Goal: Transaction & Acquisition: Subscribe to service/newsletter

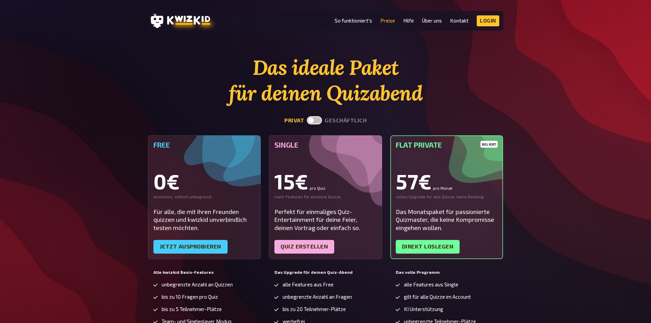
click at [312, 118] on label at bounding box center [314, 120] width 15 height 8
click at [307, 116] on input "checkbox" at bounding box center [307, 116] width 0 height 0
checkbox input "true"
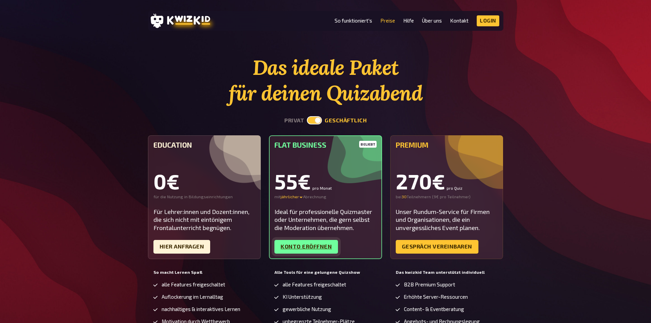
click at [326, 249] on link "Konto eröffnen" at bounding box center [307, 247] width 64 height 14
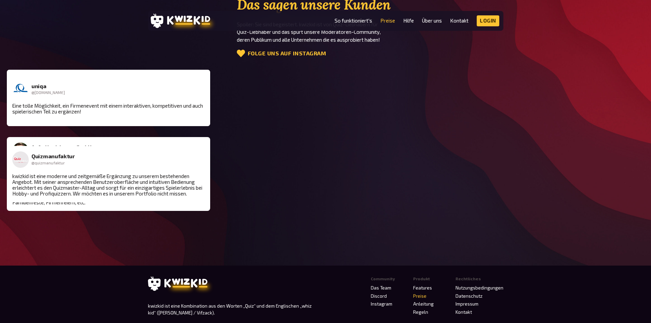
scroll to position [985, 0]
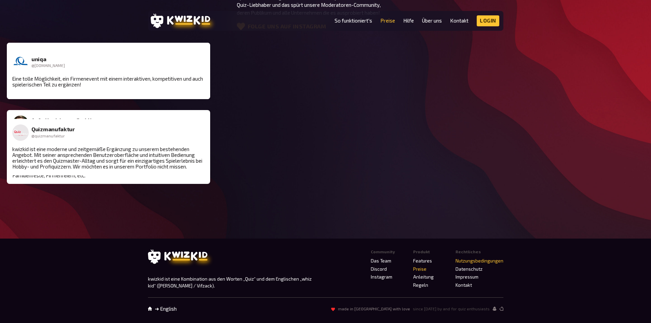
click at [467, 260] on link "Nutzungsbedingungen" at bounding box center [480, 260] width 48 height 5
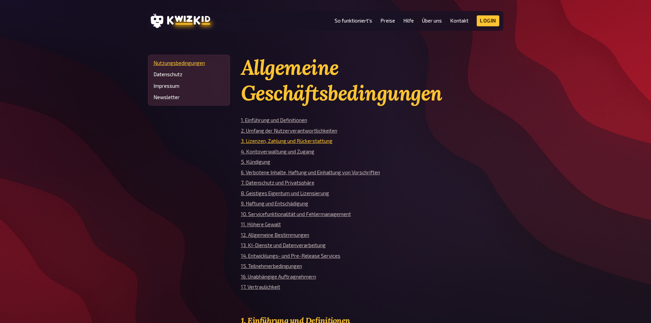
click at [314, 141] on link "3. Lizenzen, Zahlung und Rückerstattung" at bounding box center [287, 141] width 92 height 6
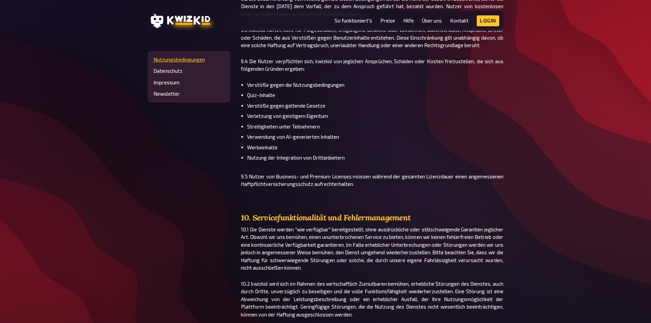
scroll to position [4342, 0]
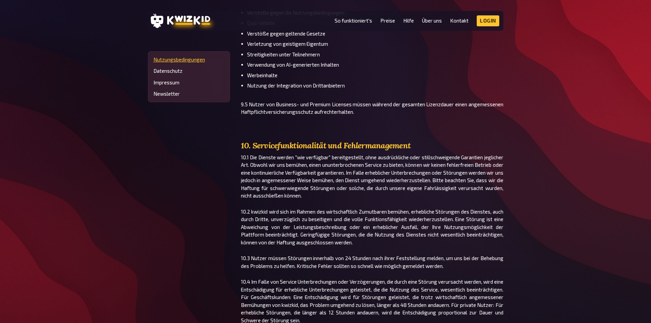
click at [447, 90] on ul "Verstöße gegen die Nutzungsbedingungen Quiz-Inhalte Verstöße gegen geltende Ges…" at bounding box center [372, 49] width 263 height 81
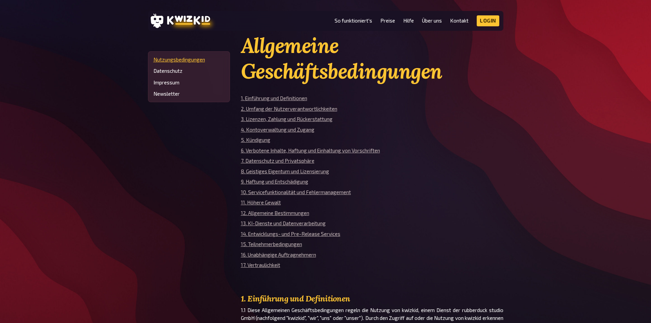
scroll to position [34, 0]
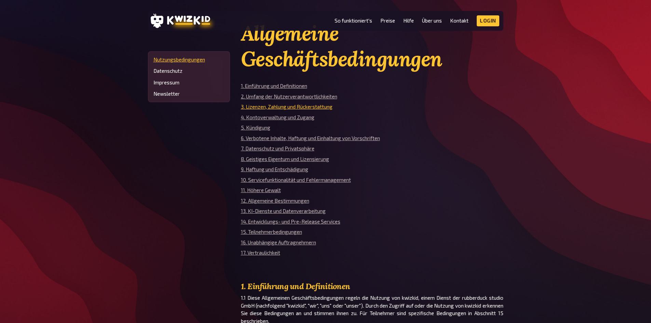
click at [279, 106] on link "3. Lizenzen, Zahlung und Rückerstattung" at bounding box center [287, 107] width 92 height 6
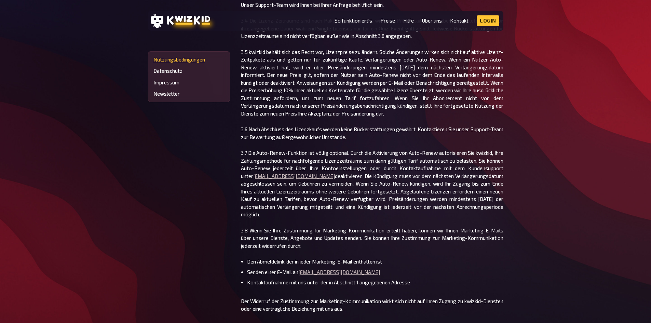
scroll to position [2222, 0]
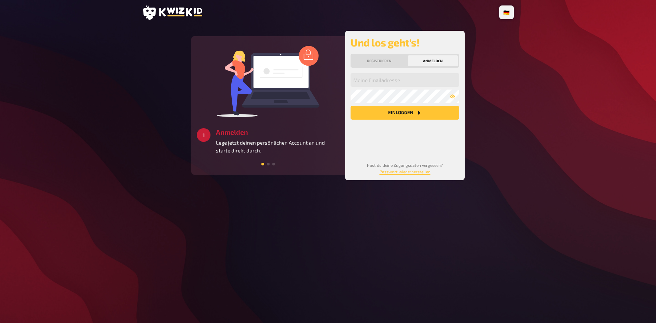
click at [302, 101] on img at bounding box center [268, 81] width 103 height 72
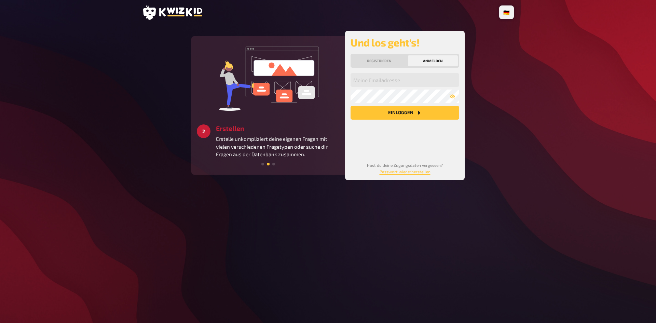
click at [302, 99] on img at bounding box center [268, 78] width 103 height 72
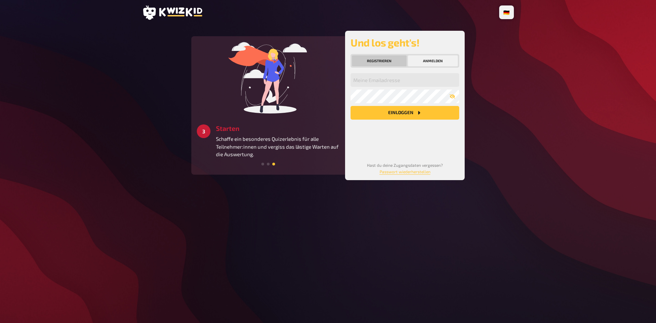
click at [371, 60] on button "Registrieren" at bounding box center [379, 60] width 55 height 11
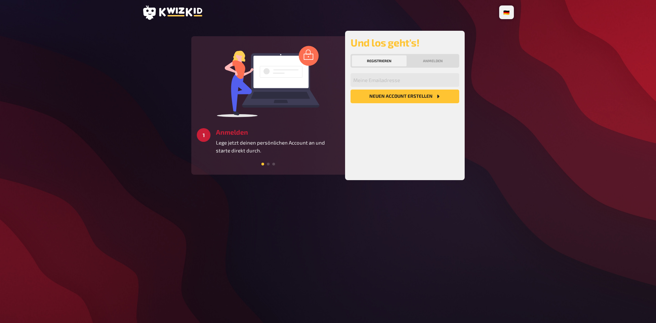
click at [379, 100] on button "Neuen Account Erstellen" at bounding box center [405, 97] width 109 height 14
click at [526, 103] on div "🇩🇪 Deutsch 🇺🇸 English 🇳🇱 Nederlands 3 Starten Schaffe ein besonderes Quizerlebn…" at bounding box center [328, 161] width 656 height 323
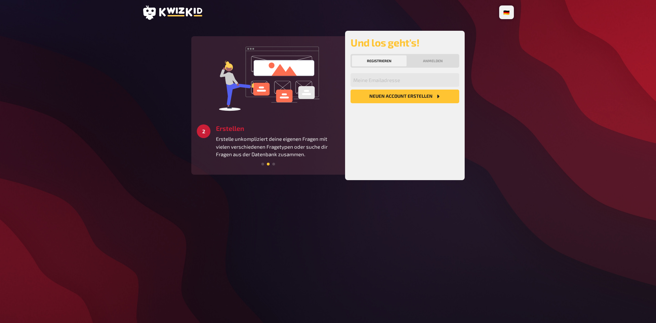
click at [283, 108] on img at bounding box center [268, 78] width 103 height 72
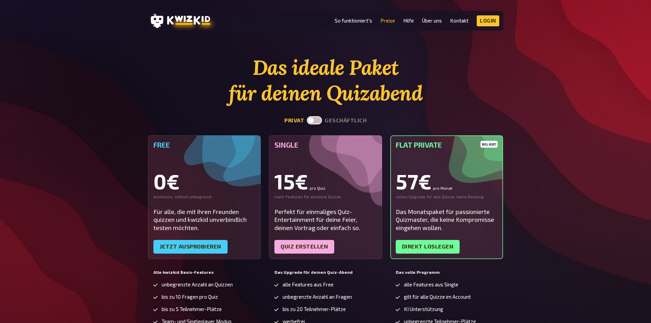
click at [317, 119] on label at bounding box center [314, 120] width 15 height 8
click at [307, 116] on input "checkbox" at bounding box center [307, 116] width 0 height 0
checkbox input "true"
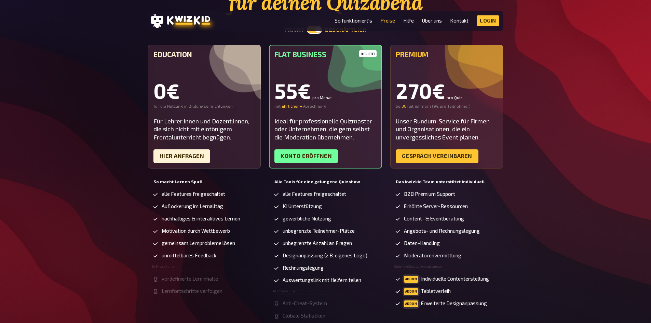
scroll to position [103, 0]
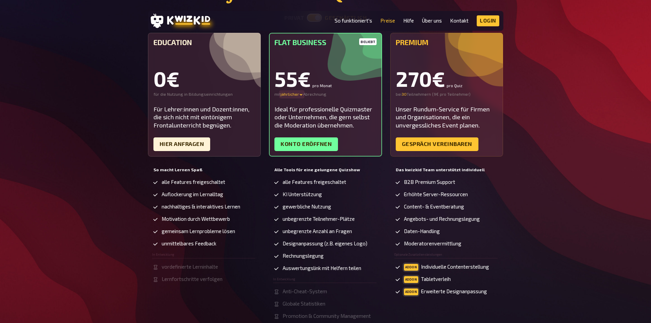
click at [303, 95] on icon at bounding box center [301, 95] width 3 height 2
click at [302, 94] on div "monatlicher" at bounding box center [305, 94] width 48 height 5
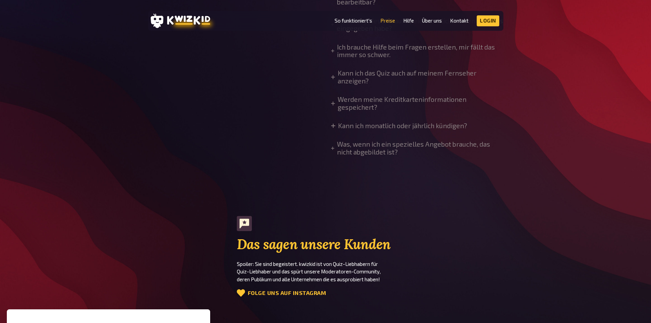
scroll to position [752, 0]
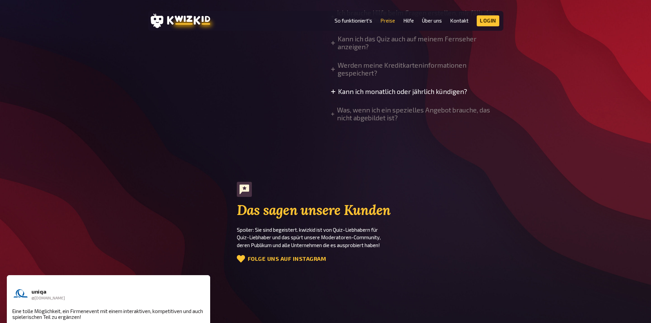
click at [410, 91] on summary "Kann ich monatlich oder jährlich kündigen?" at bounding box center [399, 92] width 136 height 8
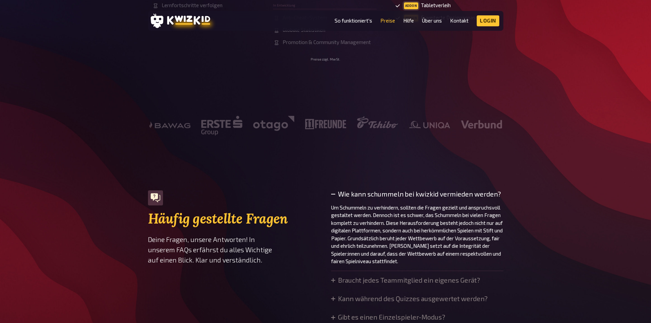
scroll to position [376, 0]
click at [362, 20] on link "So funktioniert's" at bounding box center [354, 21] width 38 height 6
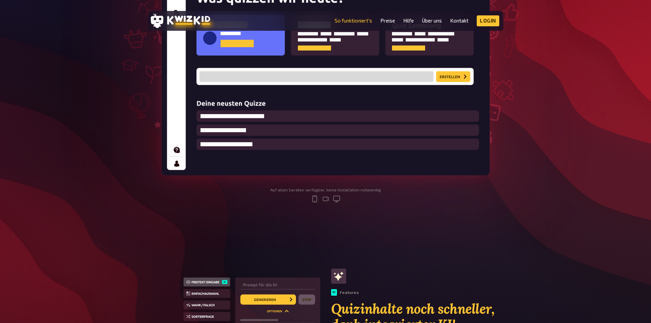
scroll to position [171, 0]
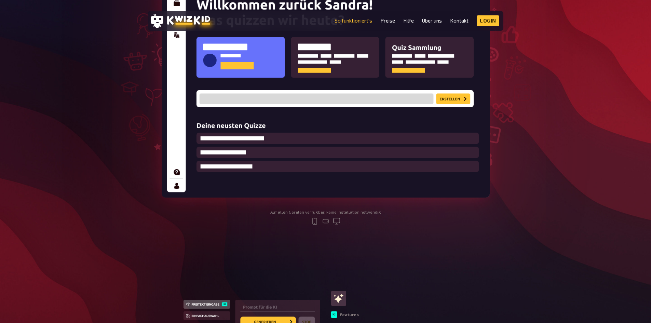
click at [338, 129] on img at bounding box center [326, 85] width 328 height 225
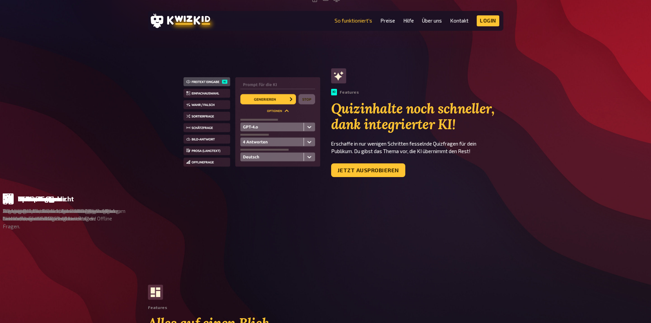
scroll to position [410, 0]
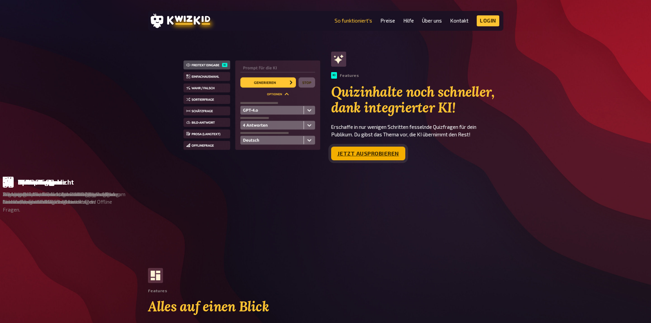
click at [390, 156] on link "Jetzt ausprobieren" at bounding box center [368, 154] width 74 height 14
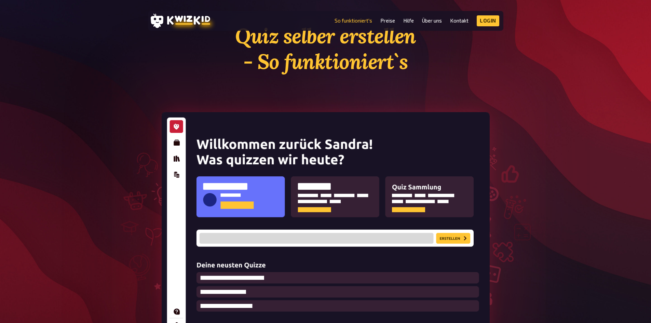
scroll to position [68, 0]
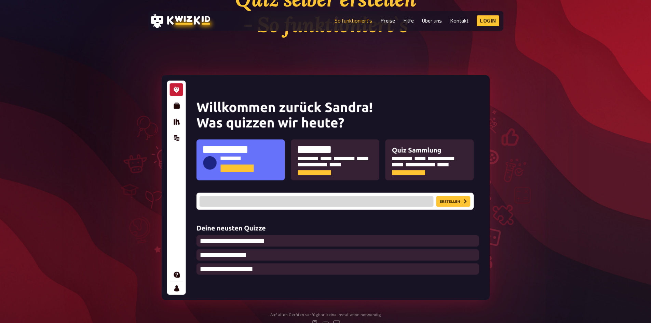
click at [451, 199] on img at bounding box center [326, 187] width 328 height 225
click at [380, 265] on img at bounding box center [326, 187] width 328 height 225
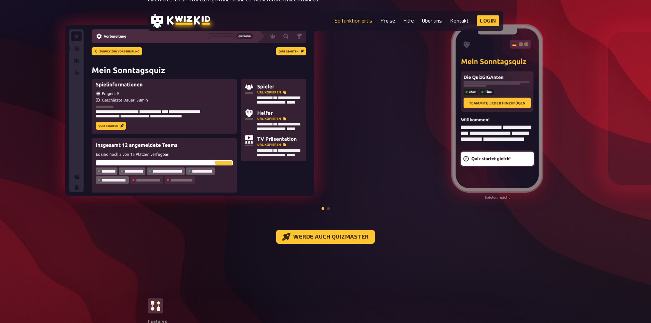
scroll to position [821, 0]
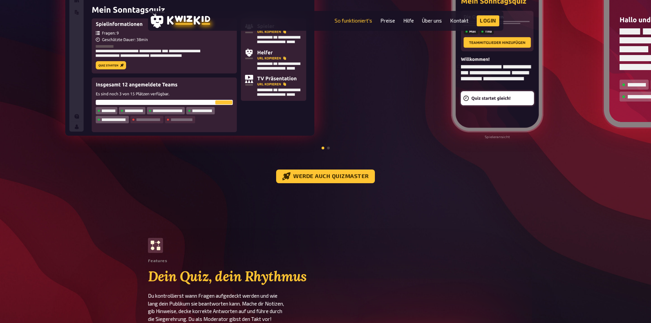
click at [495, 118] on img at bounding box center [498, 47] width 94 height 171
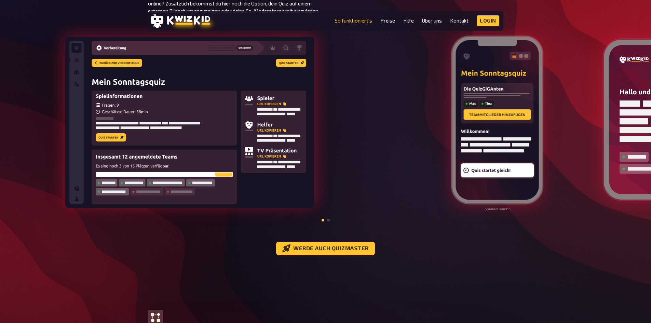
scroll to position [684, 0]
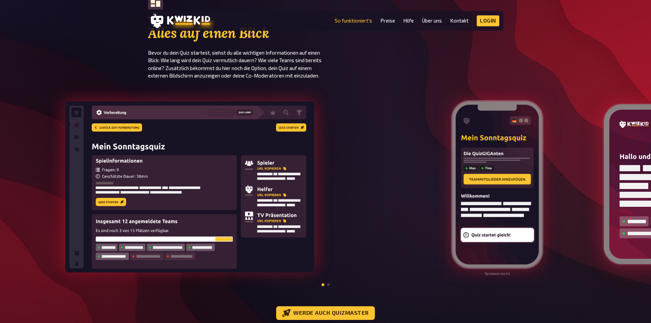
click at [329, 286] on span at bounding box center [328, 284] width 3 height 3
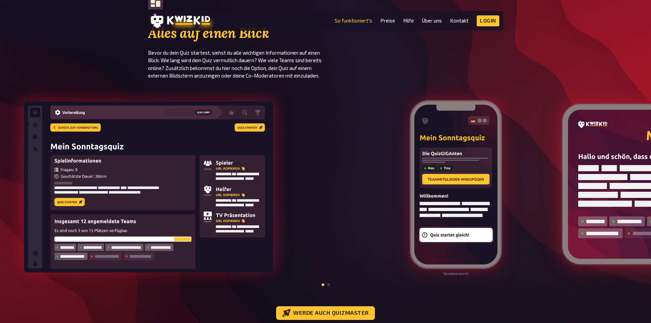
click at [409, 238] on img at bounding box center [456, 184] width 94 height 171
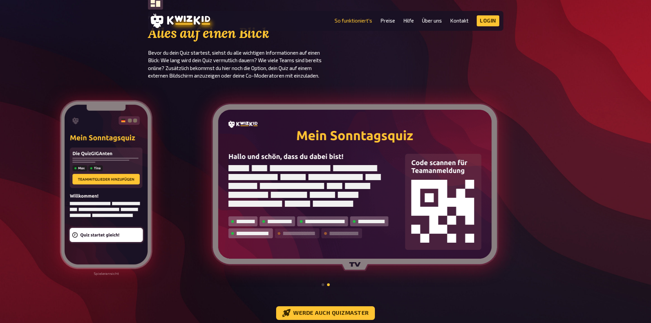
click at [153, 237] on img at bounding box center [106, 184] width 94 height 171
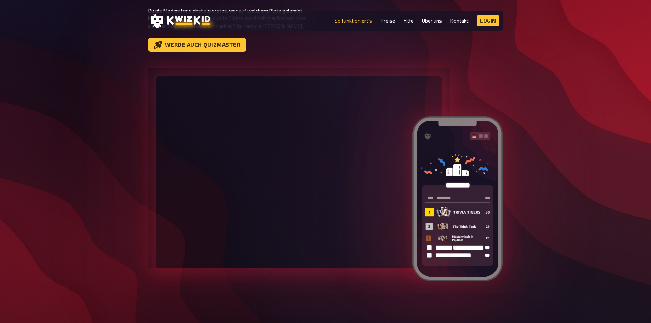
scroll to position [1881, 0]
